Goal: Task Accomplishment & Management: Manage account settings

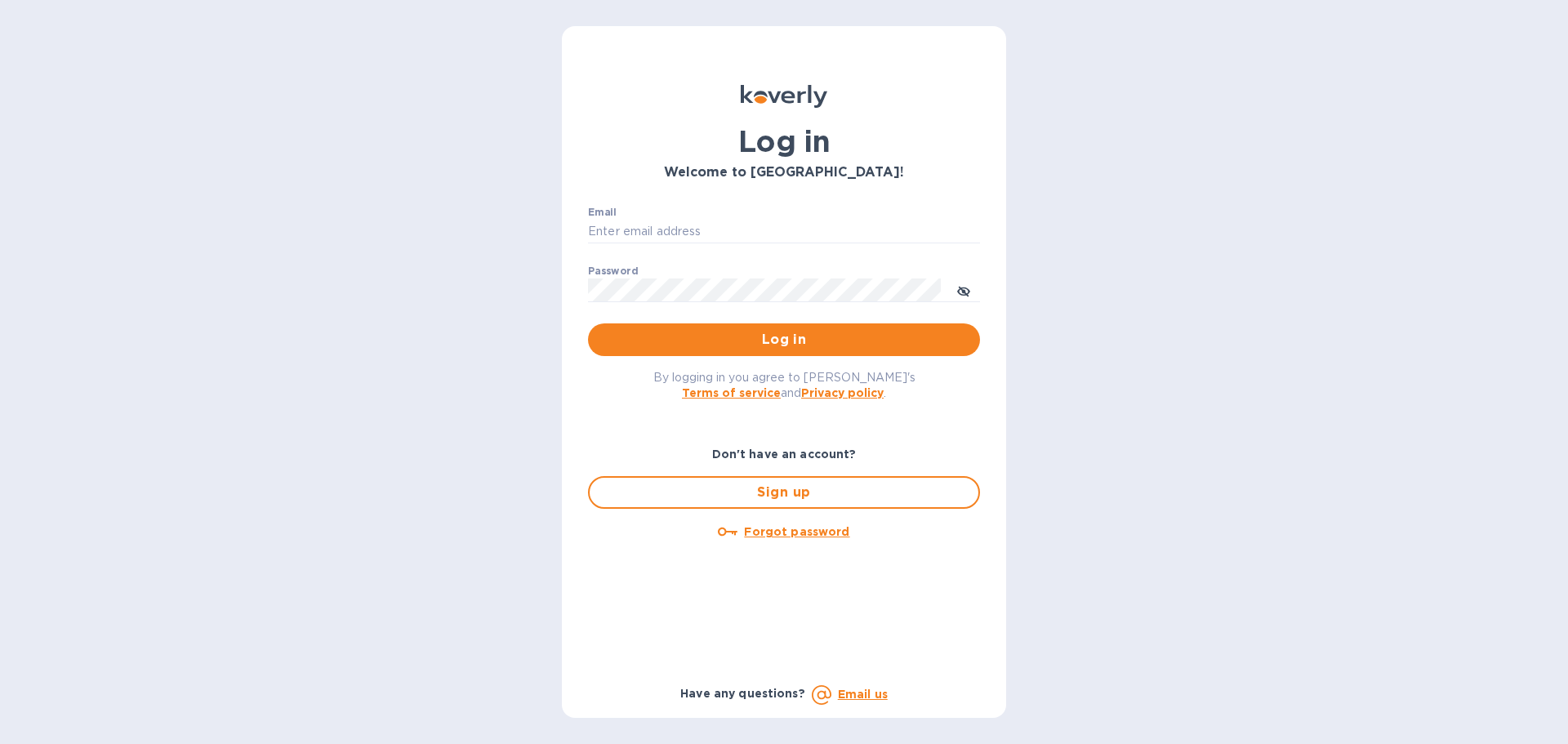
type input "accounting@naturahealthproducts.com"
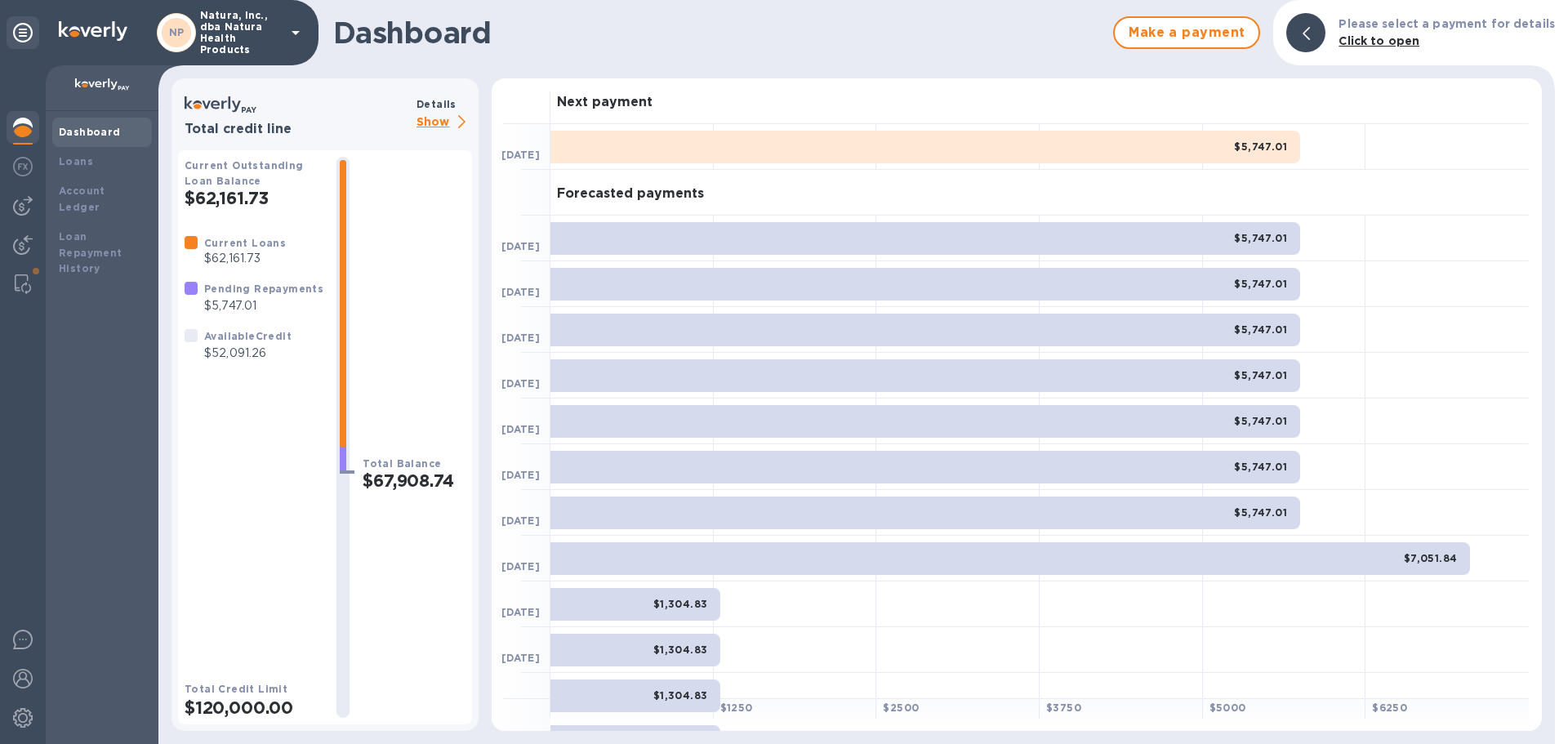
click at [437, 124] on p "Show" at bounding box center [444, 123] width 56 height 21
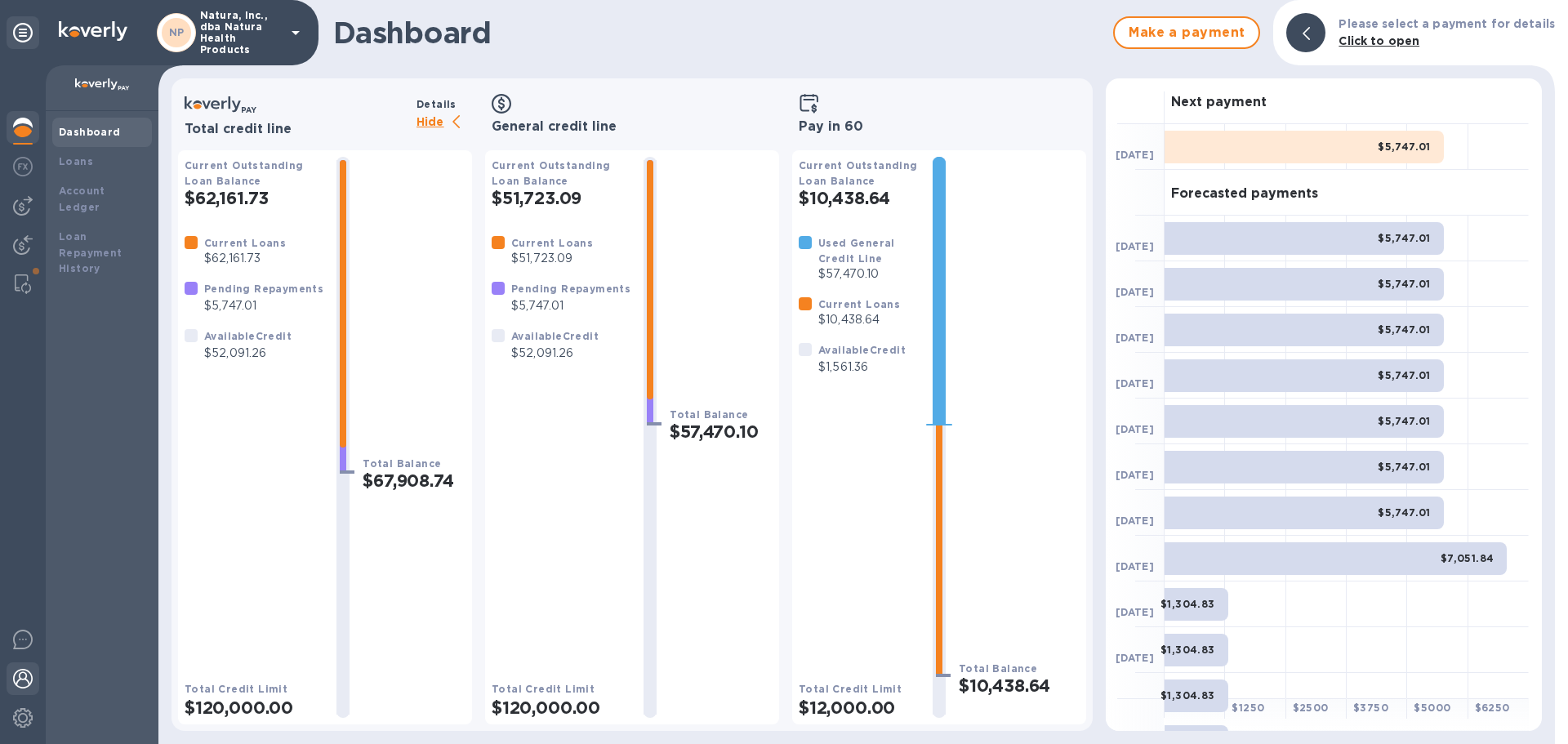
click at [32, 674] on div at bounding box center [23, 680] width 32 height 36
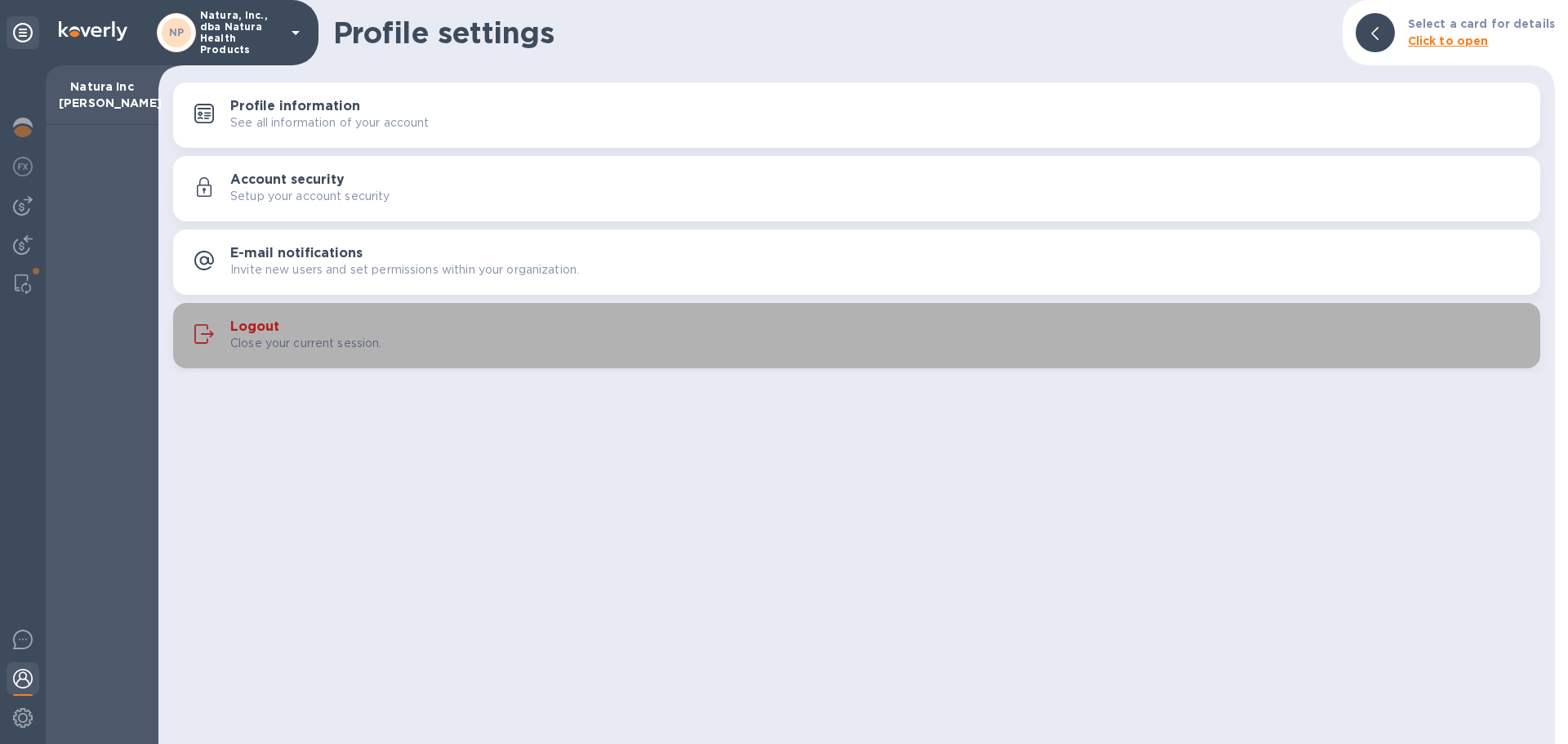
click at [261, 327] on h3 "Logout" at bounding box center [254, 327] width 49 height 16
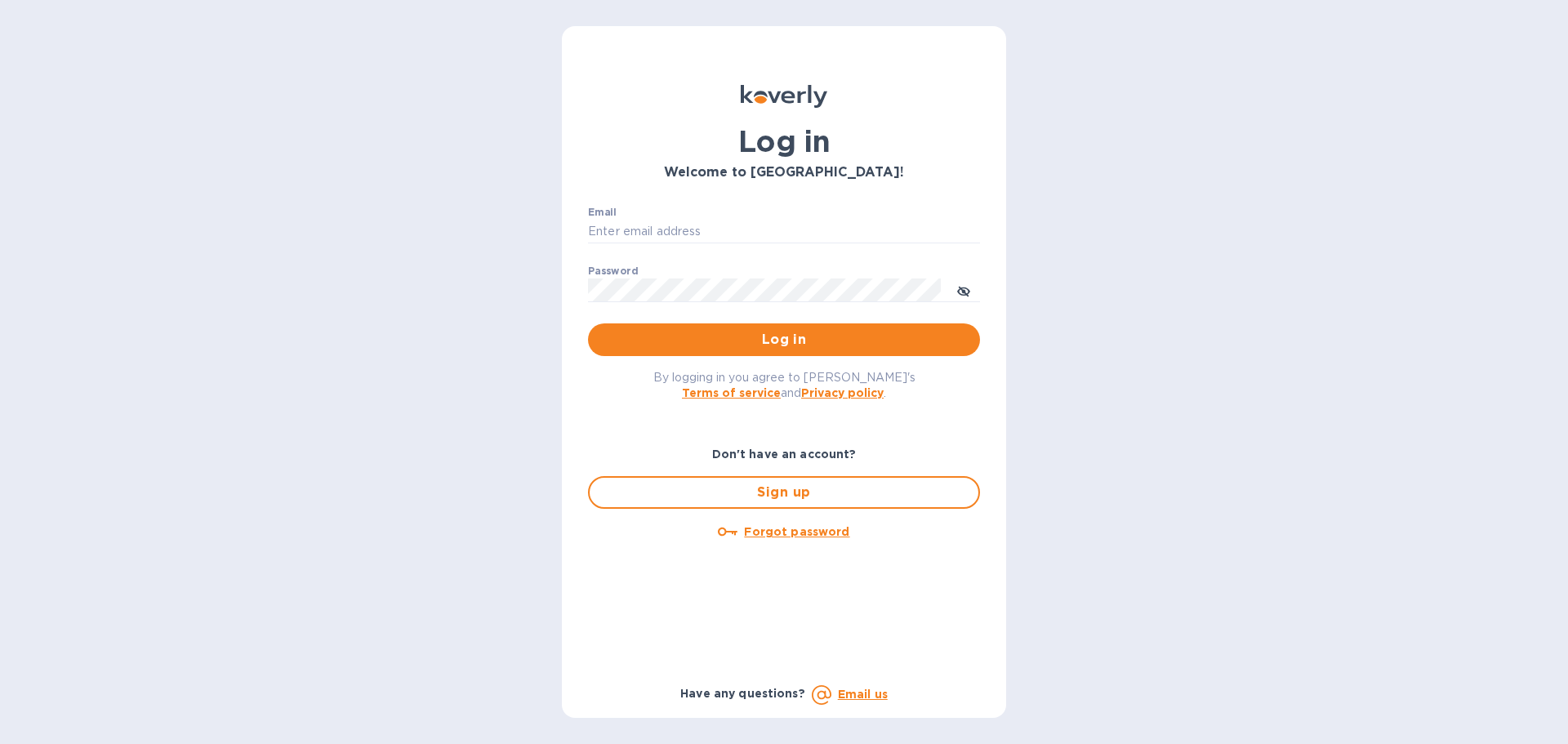
type input "[EMAIL_ADDRESS][DOMAIN_NAME]"
